Goal: Answer question/provide support: Share knowledge or assist other users

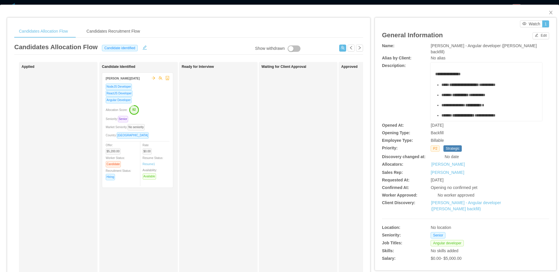
click at [195, 17] on div "Candidates Allocation Flow Candidates Recruitment Flow Candidates Allocation Fl…" at bounding box center [189, 189] width 364 height 344
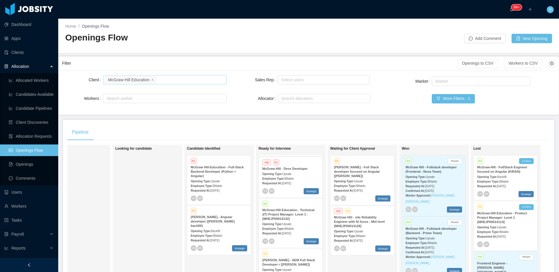
click at [156, 82] on li "McGraw-Hill Education" at bounding box center [130, 79] width 51 height 7
click at [154, 81] on icon "icon: close" at bounding box center [152, 79] width 3 height 3
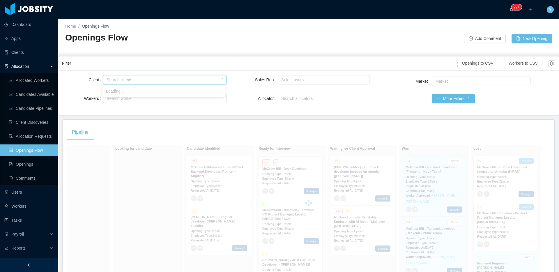
click at [155, 81] on div "Search clients" at bounding box center [164, 80] width 114 height 6
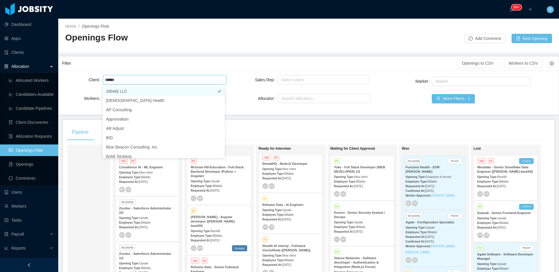
type input "*****"
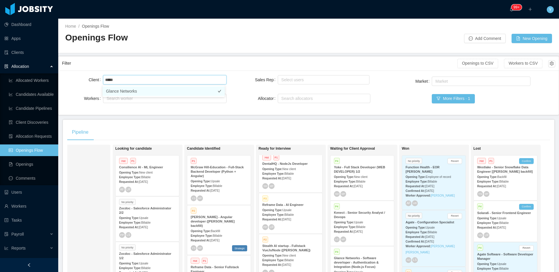
click at [152, 89] on li "Glance Networks" at bounding box center [164, 91] width 122 height 9
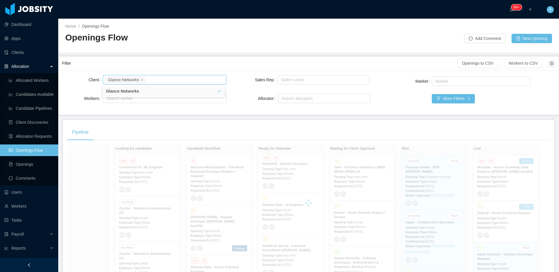
click at [194, 64] on div "Filter" at bounding box center [260, 63] width 396 height 11
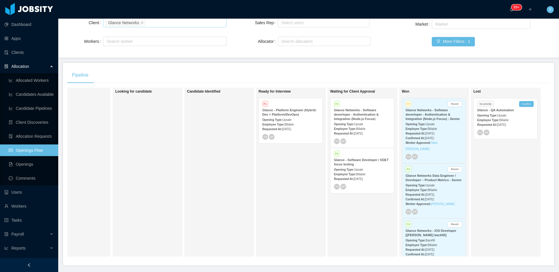
scroll to position [80, 0]
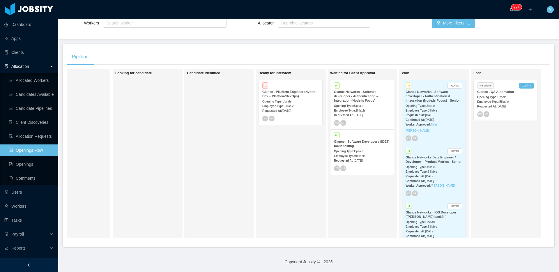
click at [359, 104] on span "Upsale" at bounding box center [358, 105] width 9 height 3
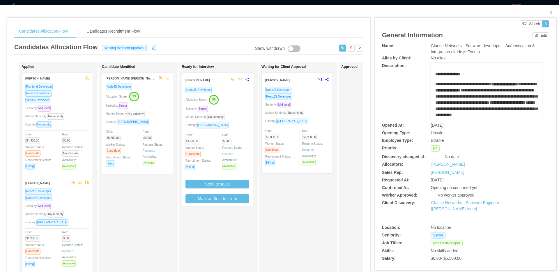
click at [300, 120] on div "Country: [GEOGRAPHIC_DATA]" at bounding box center [297, 121] width 64 height 7
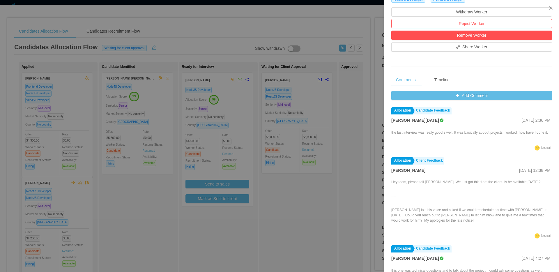
scroll to position [182, 0]
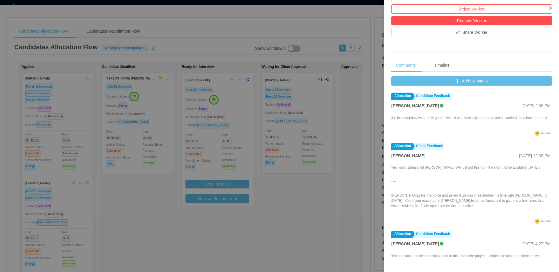
click at [472, 75] on div "Comments Timeline Add Comment Allocation Candidate Feedback [PERSON_NAME][DATE]…" at bounding box center [471, 162] width 161 height 206
click at [469, 85] on button "Add Comment" at bounding box center [471, 80] width 161 height 9
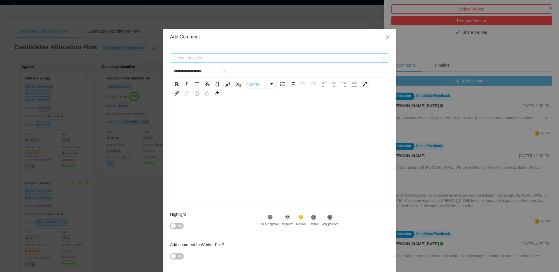
click at [321, 59] on span "Comment types" at bounding box center [277, 58] width 206 height 6
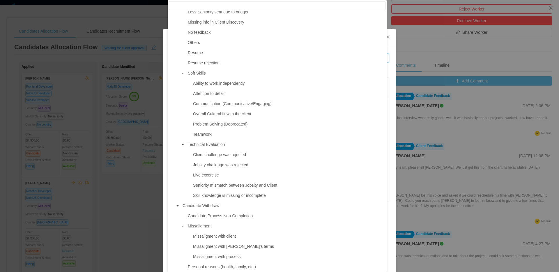
scroll to position [337, 0]
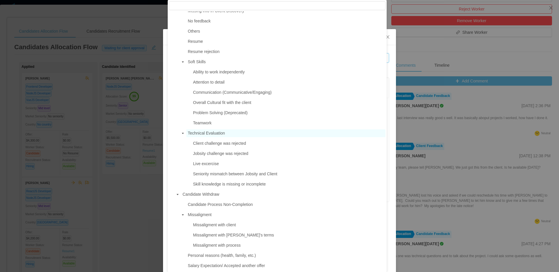
click at [235, 132] on span "Technical Evaluation" at bounding box center [285, 133] width 199 height 8
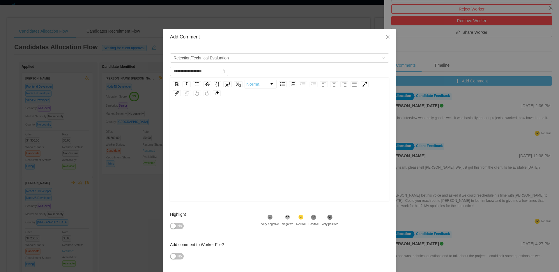
click at [245, 127] on div "rdw-editor" at bounding box center [280, 159] width 210 height 102
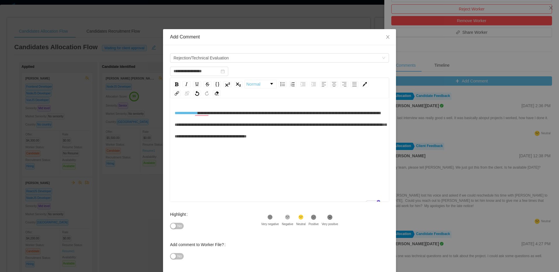
scroll to position [1, 0]
click at [265, 222] on div "Very negative" at bounding box center [270, 224] width 18 height 4
click at [178, 225] on span "No" at bounding box center [179, 226] width 4 height 6
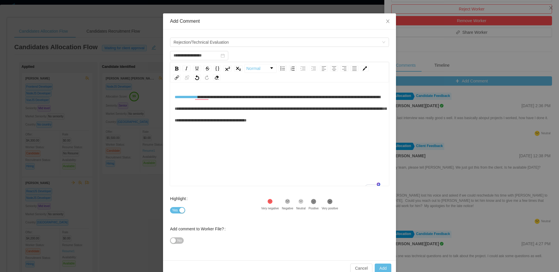
scroll to position [27, 0]
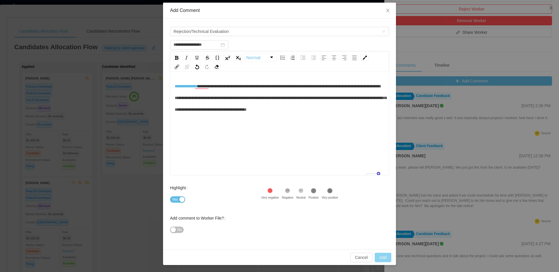
click at [386, 261] on button "Add" at bounding box center [383, 257] width 17 height 9
type input "**********"
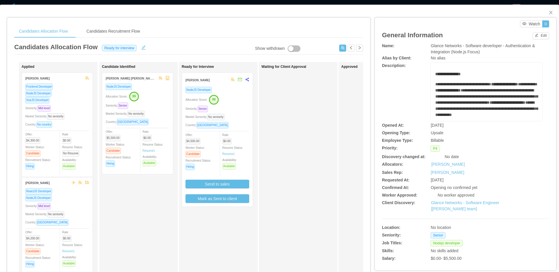
click at [239, 100] on div "Allocation Score: 99" at bounding box center [218, 99] width 64 height 9
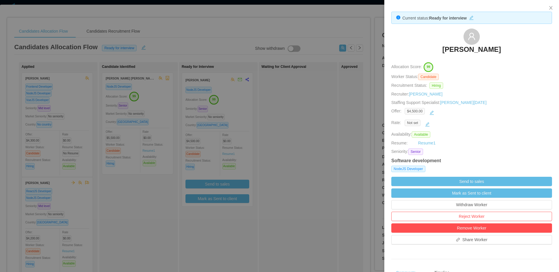
drag, startPoint x: 523, startPoint y: 48, endPoint x: 430, endPoint y: 49, distance: 93.5
click at [430, 49] on div "[PERSON_NAME]" at bounding box center [471, 43] width 161 height 29
copy h3 "[PERSON_NAME]"
click at [297, 110] on div at bounding box center [279, 136] width 559 height 272
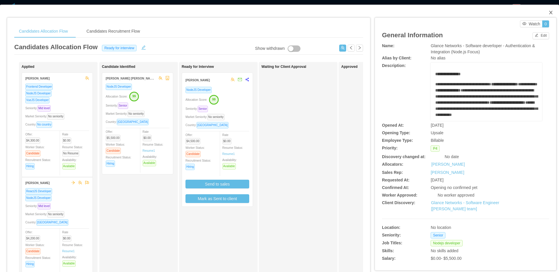
click at [544, 10] on span "Close" at bounding box center [551, 13] width 16 height 16
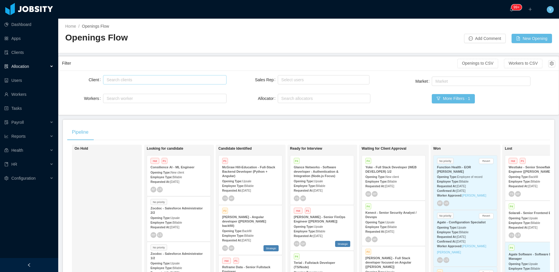
click at [168, 82] on div "Search clients" at bounding box center [164, 80] width 114 height 6
type input "*****"
click at [157, 91] on li "Westlake Chemical" at bounding box center [164, 91] width 122 height 9
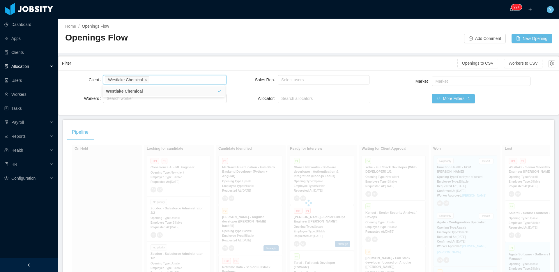
click at [210, 61] on div "Filter" at bounding box center [260, 63] width 396 height 11
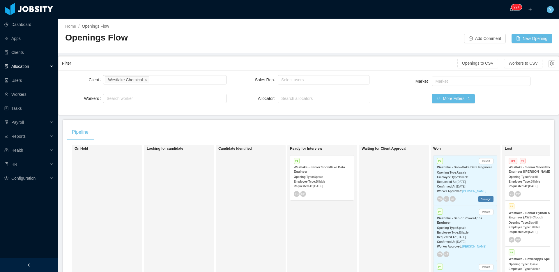
click at [338, 174] on div "Opening Type: Upsale" at bounding box center [322, 177] width 57 height 6
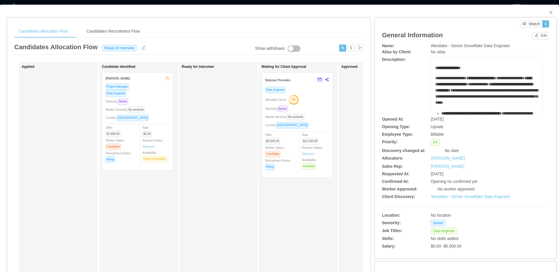
click at [305, 111] on div "Seniority: Senior" at bounding box center [297, 108] width 64 height 7
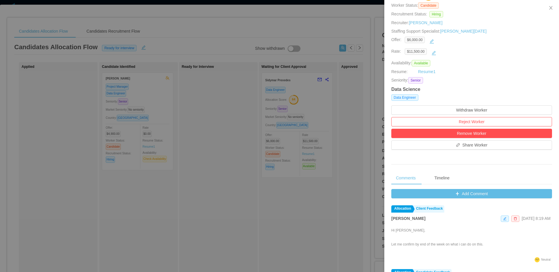
scroll to position [170, 0]
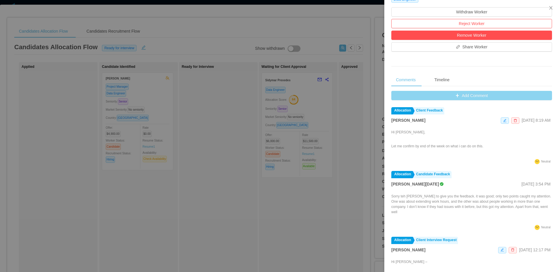
click at [451, 98] on button "Add Comment" at bounding box center [471, 95] width 161 height 9
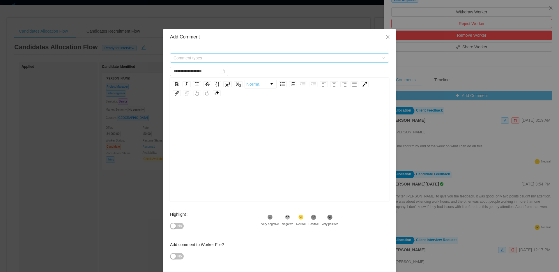
click at [248, 55] on span "Comment types" at bounding box center [277, 58] width 206 height 6
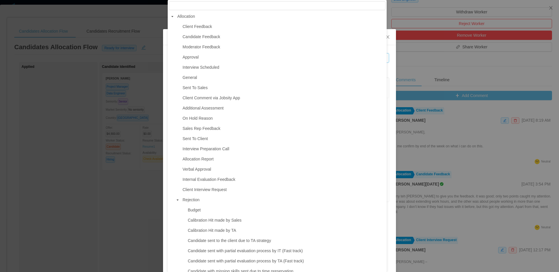
click at [209, 170] on span "Verbal Approval" at bounding box center [197, 169] width 29 height 5
click at [209, 170] on div "rdw-editor" at bounding box center [280, 159] width 210 height 102
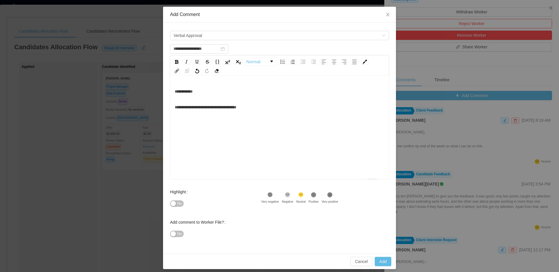
scroll to position [27, 0]
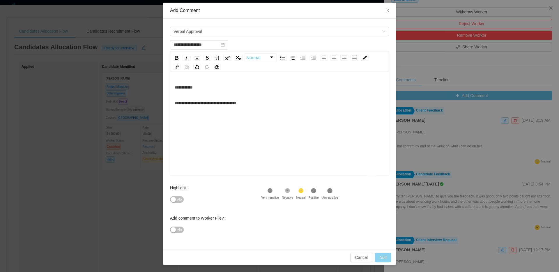
type input "**********"
click at [385, 258] on button "Add" at bounding box center [383, 257] width 17 height 9
